Goal: Information Seeking & Learning: Learn about a topic

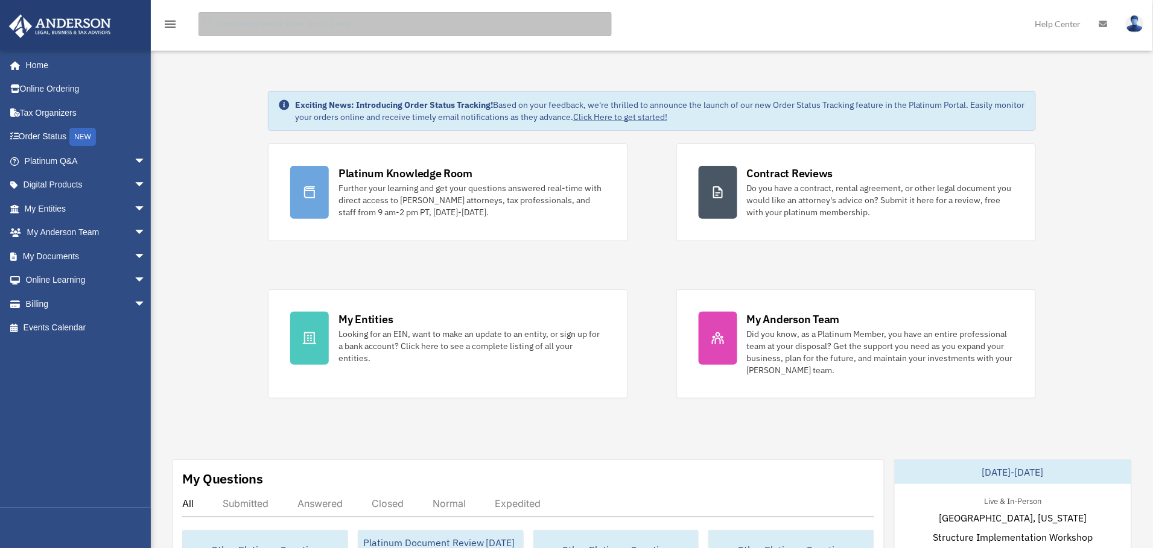
click at [347, 33] on input "search" at bounding box center [404, 24] width 413 height 24
type input "**********"
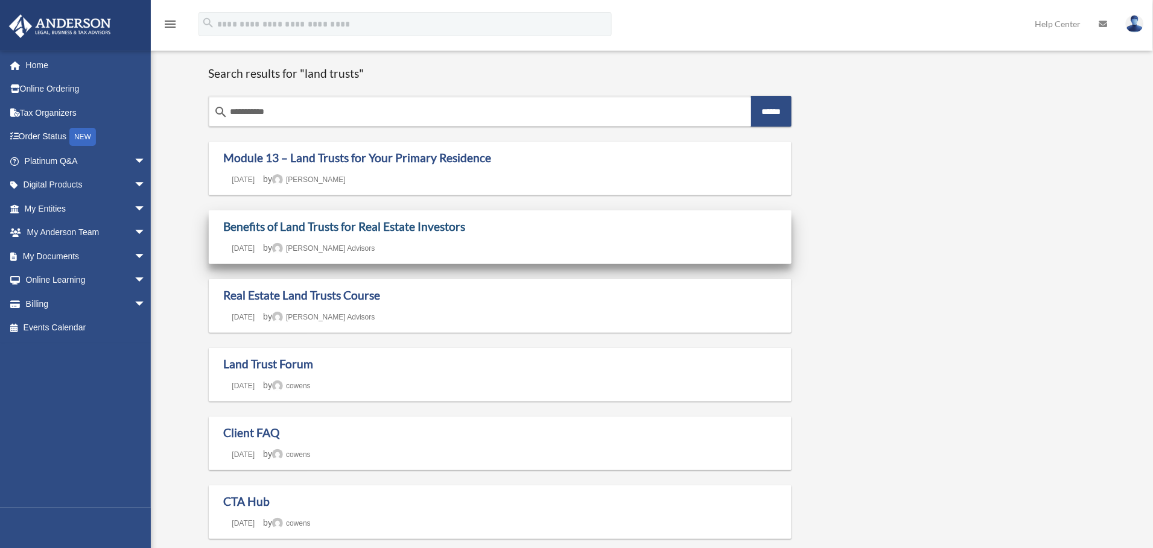
click at [346, 227] on link "Benefits of Land Trusts for Real Estate Investors" at bounding box center [345, 227] width 242 height 14
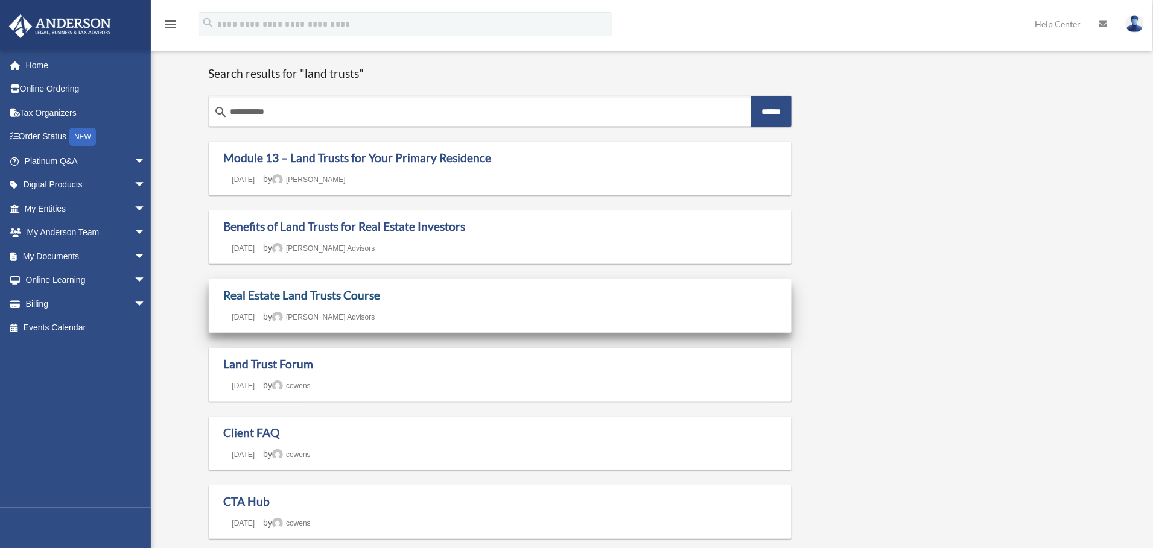
click at [300, 294] on link "Real Estate Land Trusts Course" at bounding box center [302, 295] width 157 height 14
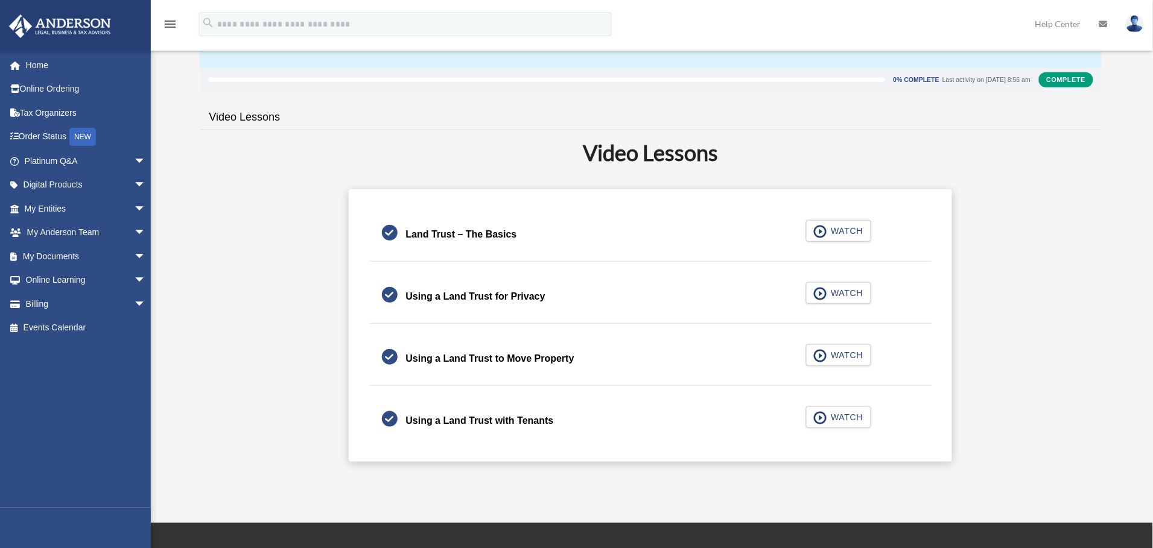
scroll to position [181, 0]
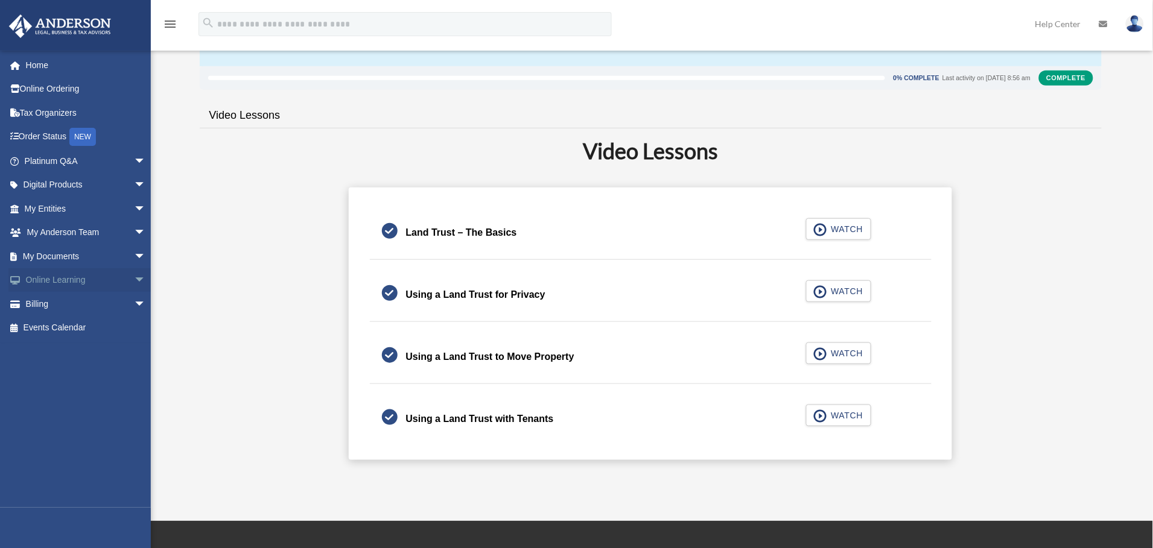
click at [134, 279] on span "arrow_drop_down" at bounding box center [146, 280] width 24 height 25
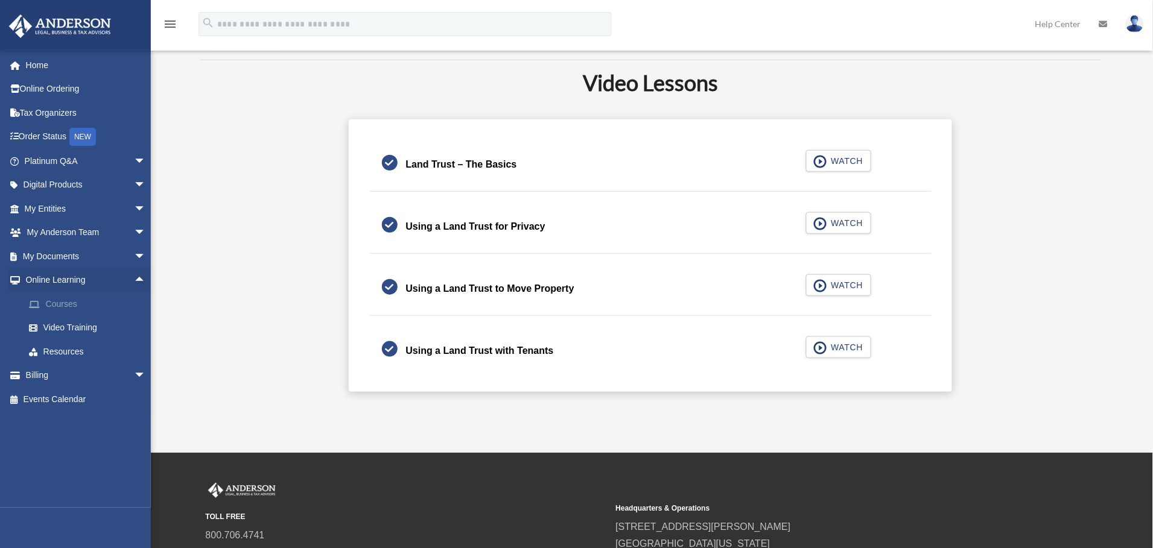
scroll to position [271, 0]
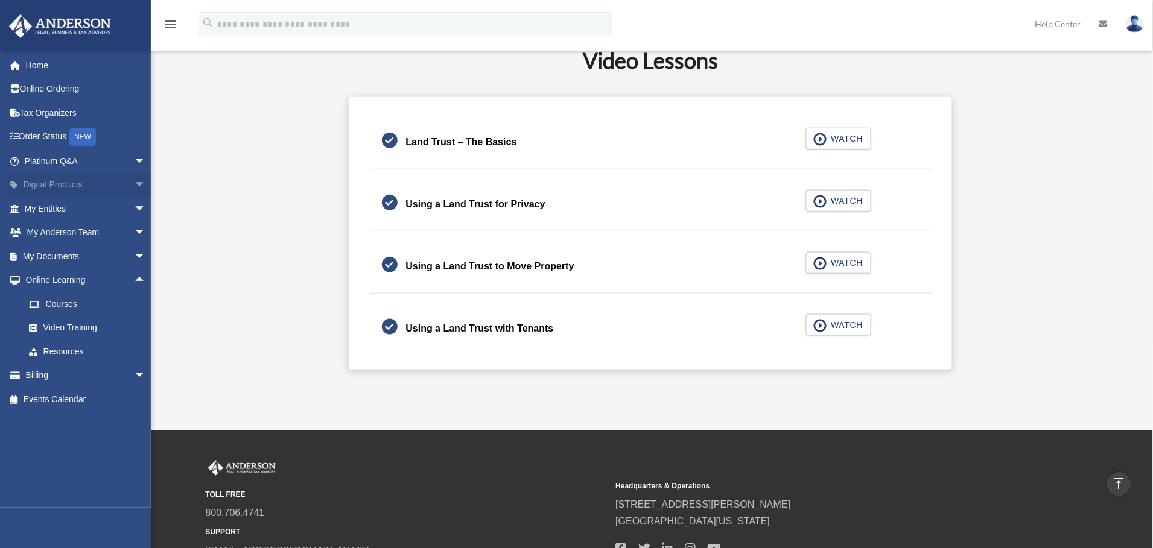
click at [134, 188] on span "arrow_drop_down" at bounding box center [146, 185] width 24 height 25
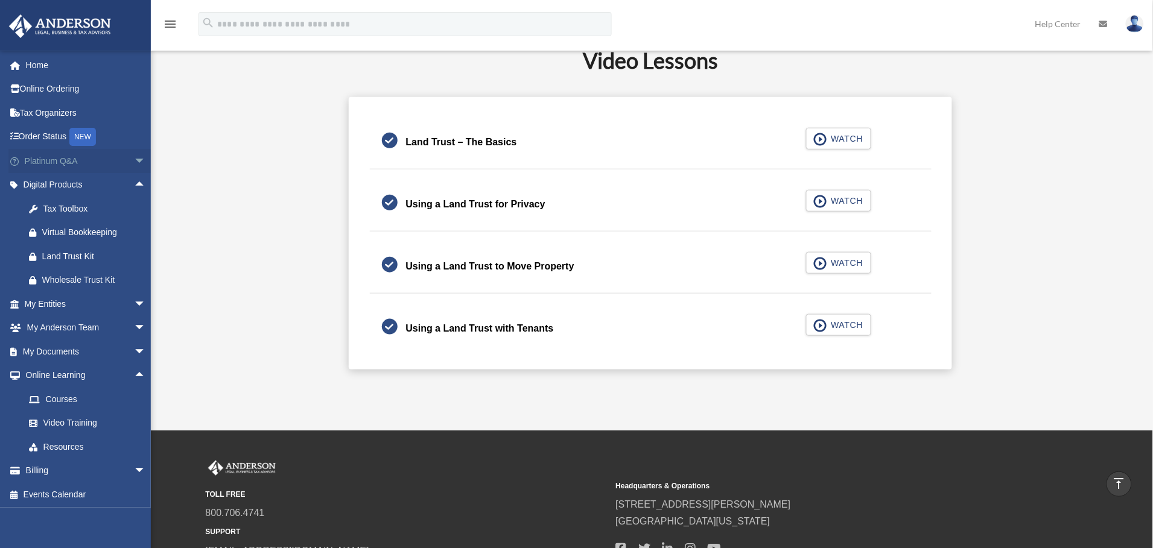
click at [134, 156] on span "arrow_drop_down" at bounding box center [146, 161] width 24 height 25
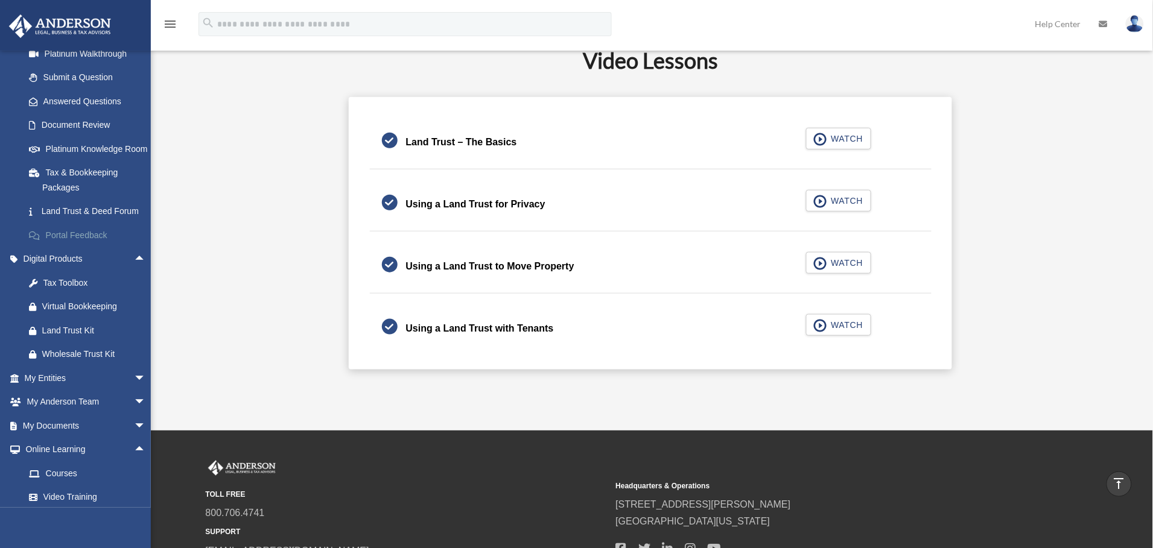
scroll to position [181, 0]
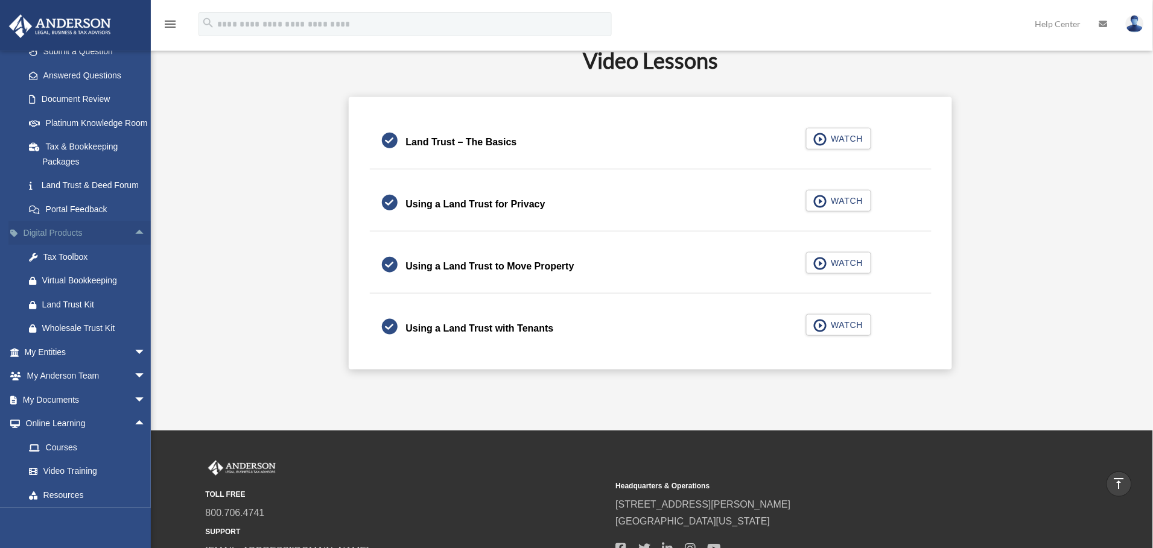
click at [134, 246] on span "arrow_drop_up" at bounding box center [146, 233] width 24 height 25
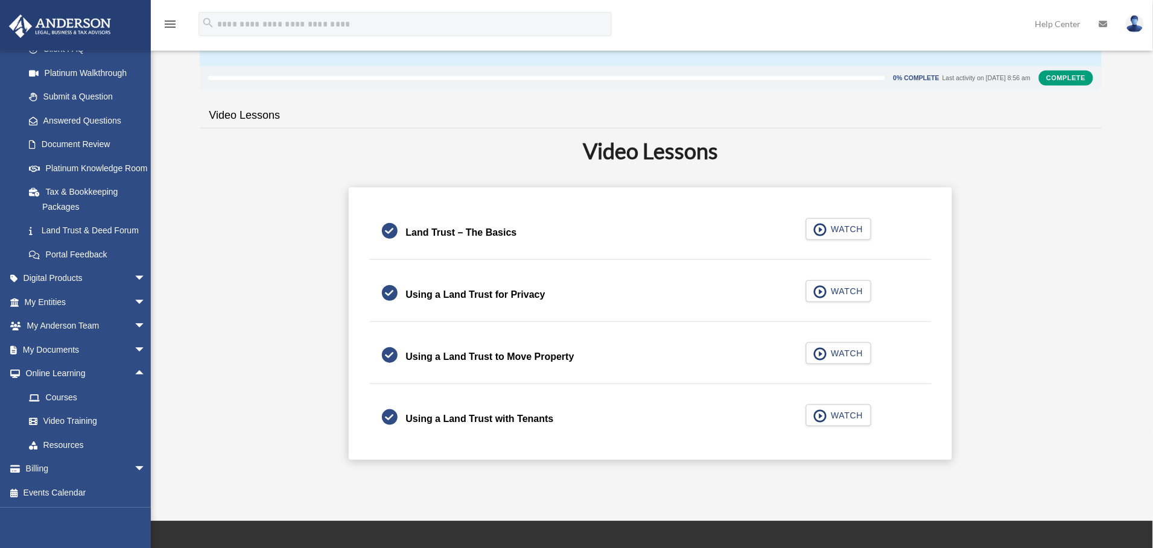
click at [442, 236] on div "Land Trust – The Basics" at bounding box center [461, 232] width 111 height 17
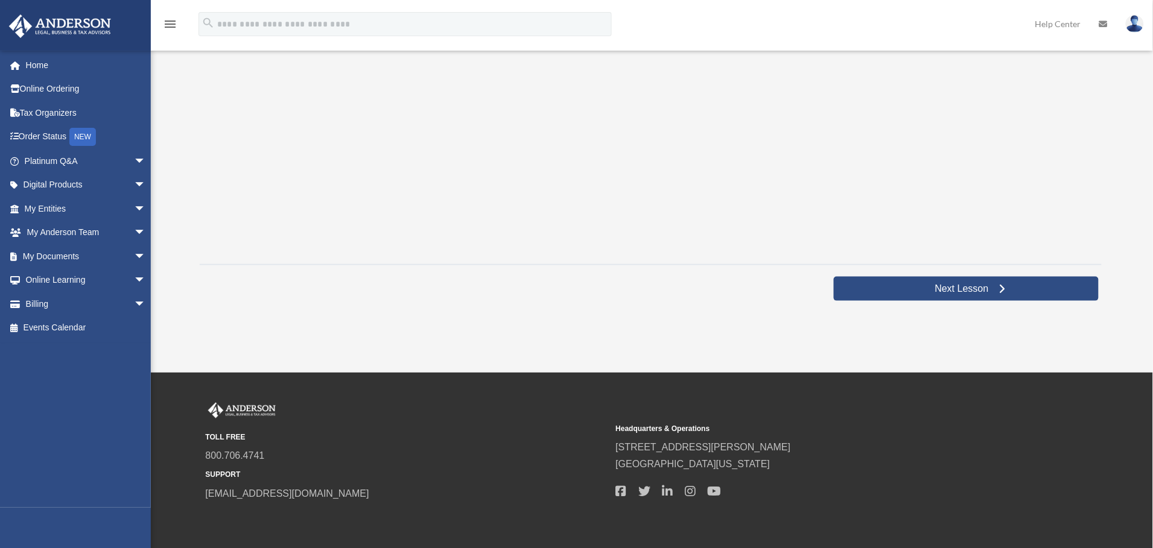
scroll to position [383, 0]
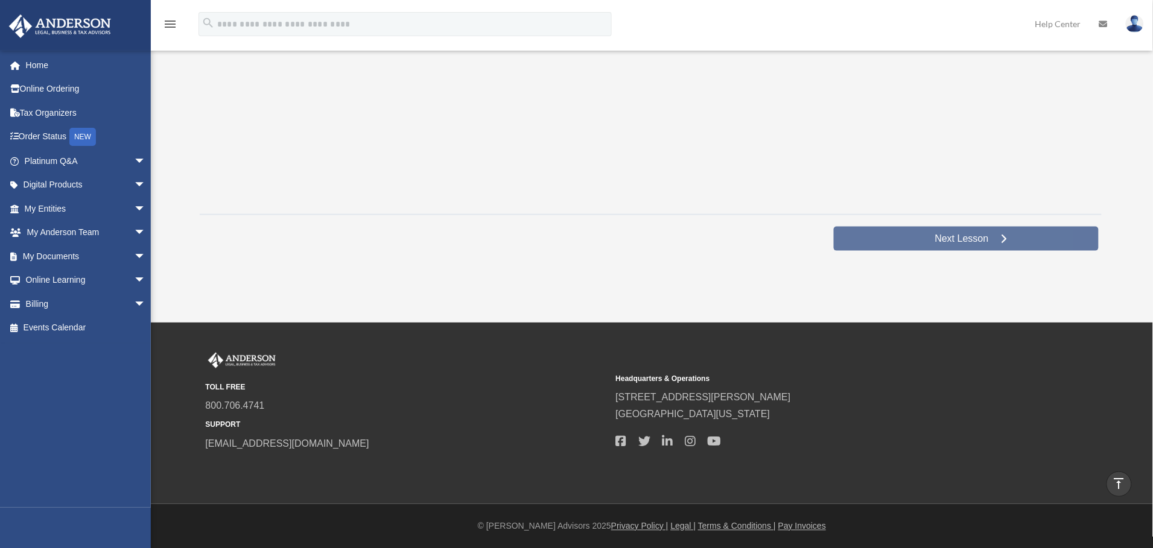
click at [970, 244] on link "Next Lesson" at bounding box center [966, 239] width 265 height 24
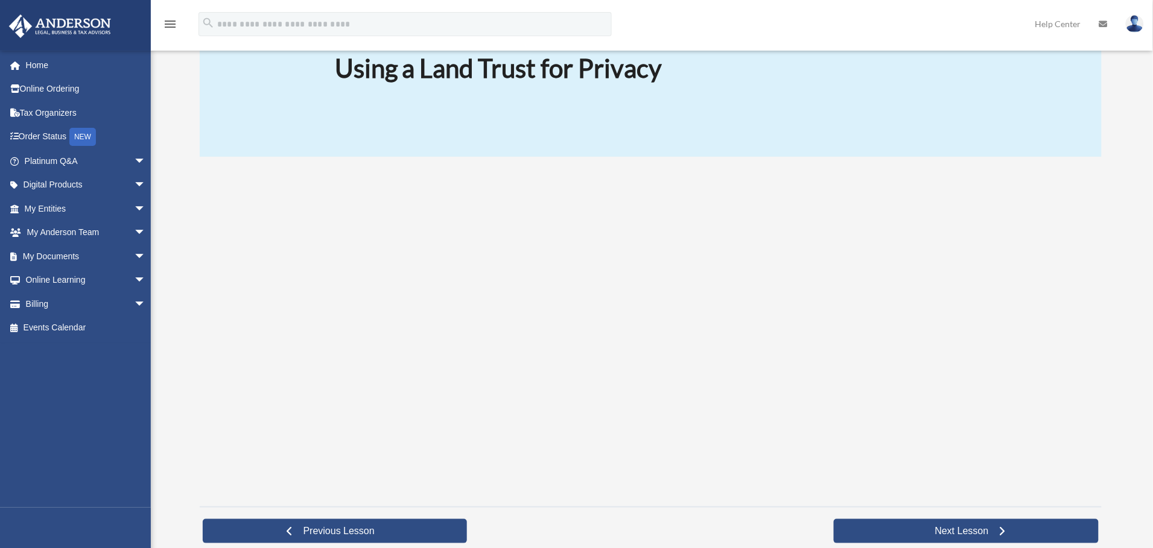
scroll to position [181, 0]
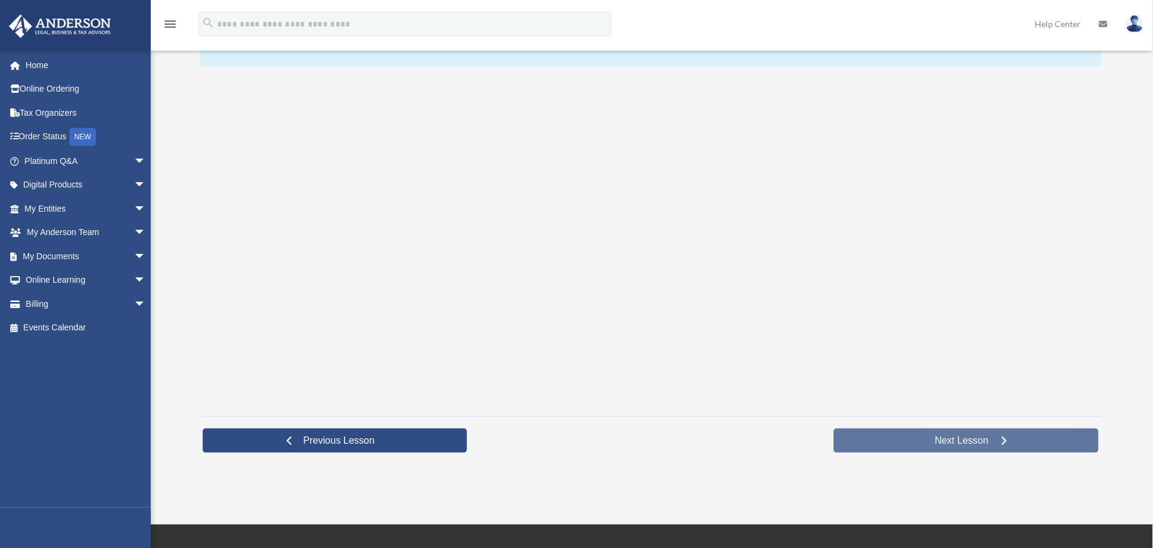
click at [993, 438] on span "Next Lesson" at bounding box center [961, 441] width 73 height 12
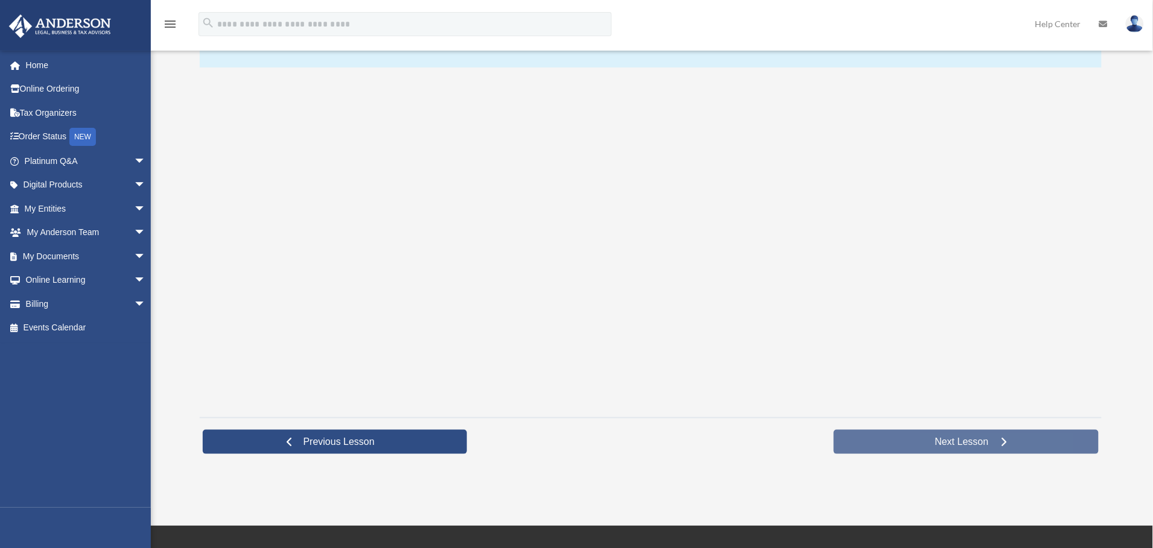
click at [986, 438] on span "Next Lesson" at bounding box center [961, 442] width 73 height 12
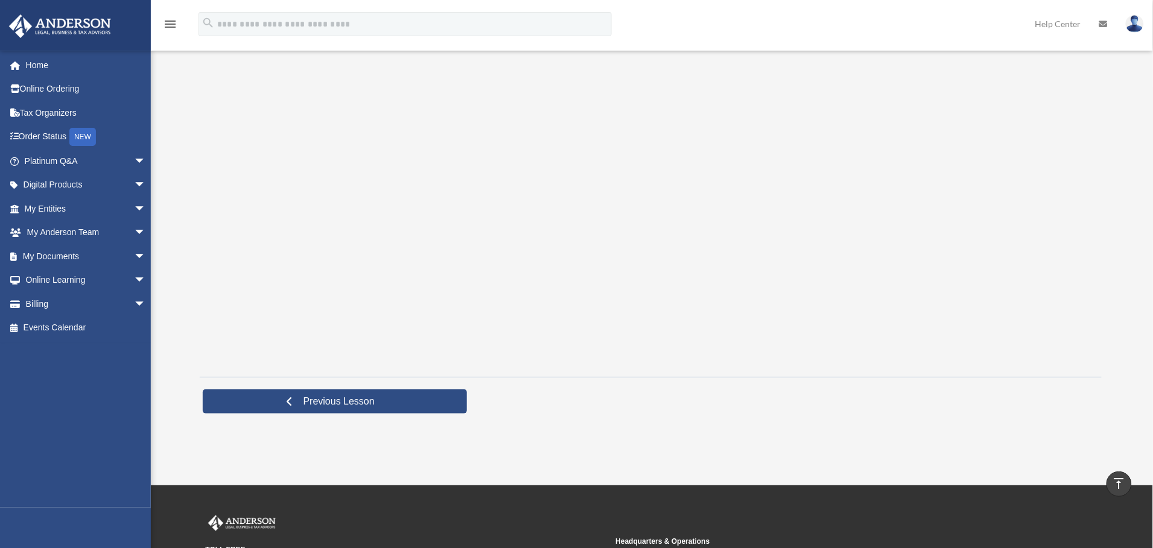
scroll to position [180, 0]
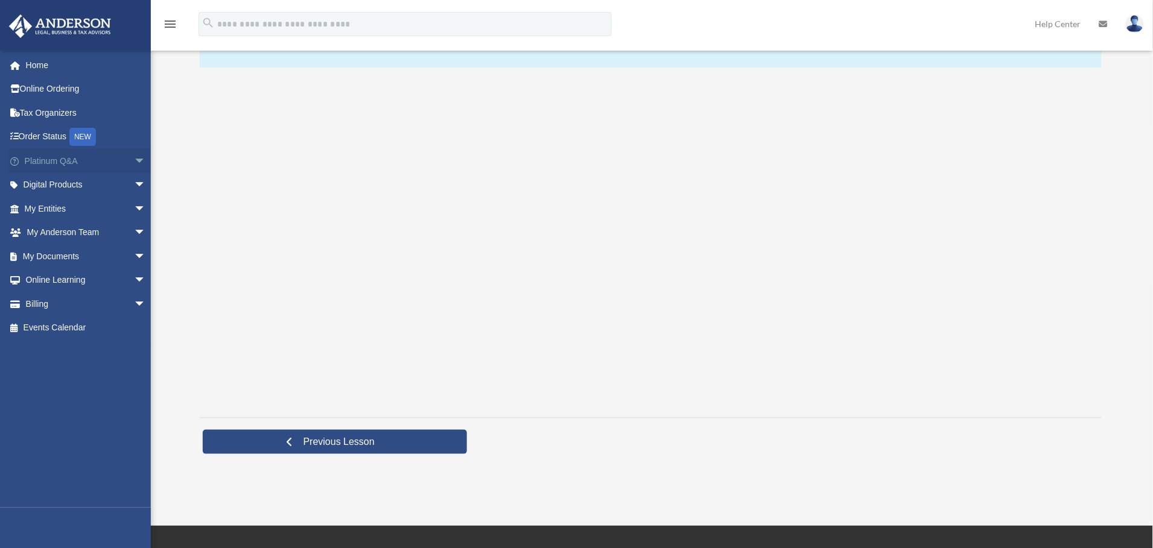
click at [134, 161] on span "arrow_drop_down" at bounding box center [146, 161] width 24 height 25
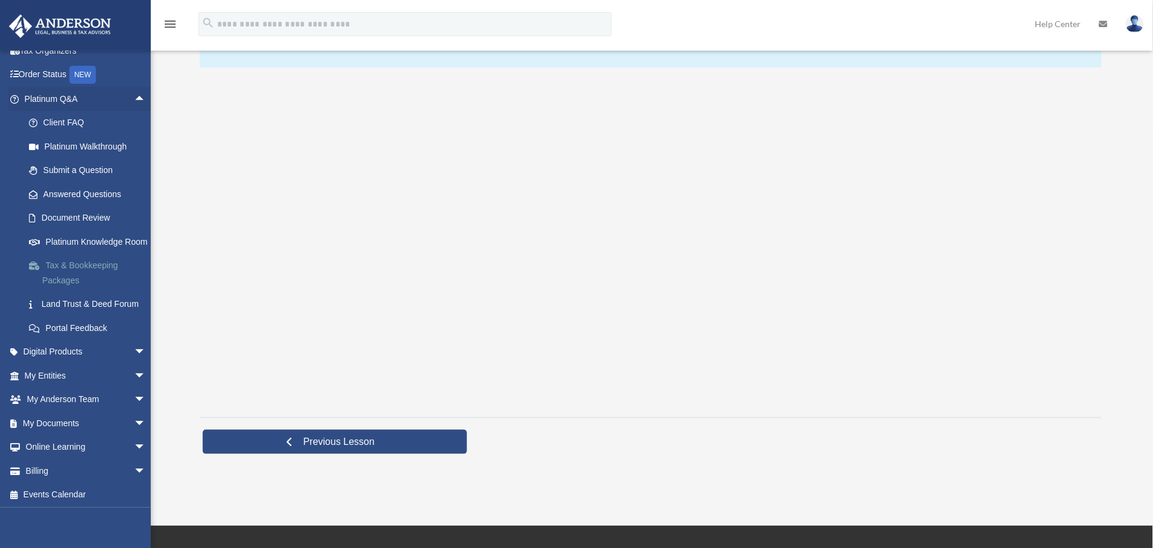
scroll to position [90, 0]
click at [59, 297] on link "Land Trust & Deed Forum" at bounding box center [90, 303] width 147 height 24
